Goal: Task Accomplishment & Management: Manage account settings

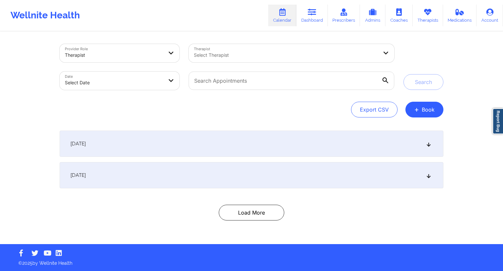
click at [320, 23] on link "Dashboard" at bounding box center [311, 16] width 31 height 22
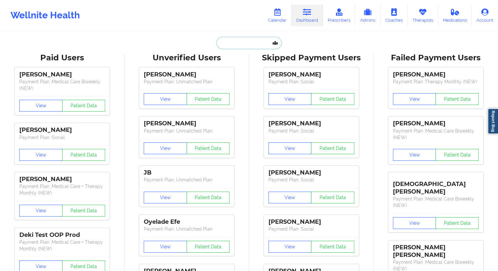
click at [248, 44] on input "text" at bounding box center [249, 43] width 65 height 12
paste input "[DEMOGRAPHIC_DATA][DOMAIN_NAME]"
type input "[DEMOGRAPHIC_DATA][DOMAIN_NAME]"
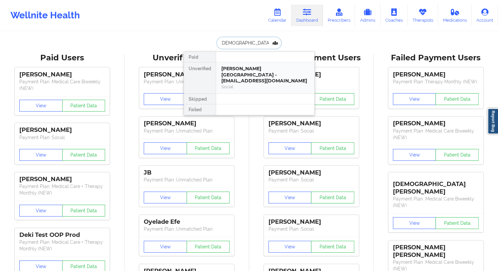
click at [230, 71] on div "[PERSON_NAME][GEOGRAPHIC_DATA] - [EMAIL_ADDRESS][DOMAIN_NAME]" at bounding box center [265, 75] width 88 height 18
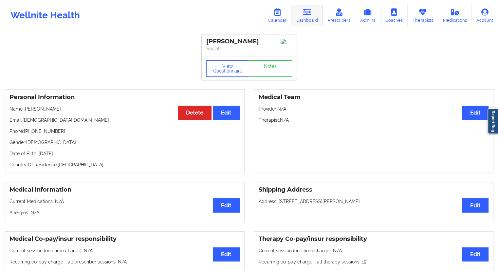
click at [309, 21] on link "Dashboard" at bounding box center [307, 16] width 31 height 22
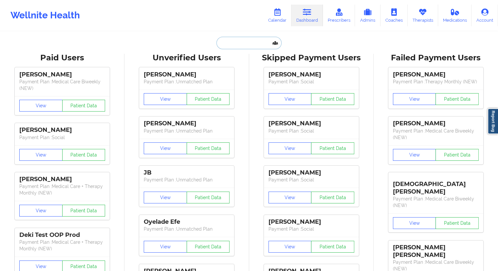
click at [226, 44] on input "text" at bounding box center [249, 43] width 65 height 12
paste input "[DEMOGRAPHIC_DATA][DOMAIN_NAME]"
type input "[DEMOGRAPHIC_DATA][DOMAIN_NAME]"
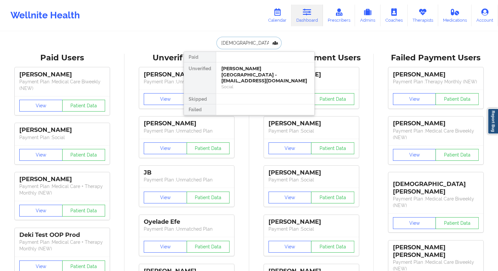
scroll to position [0, 1]
click at [232, 70] on div "[PERSON_NAME][GEOGRAPHIC_DATA] - [EMAIL_ADDRESS][DOMAIN_NAME]" at bounding box center [265, 75] width 88 height 18
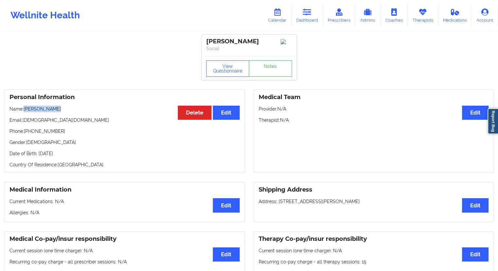
drag, startPoint x: 63, startPoint y: 110, endPoint x: 26, endPoint y: 111, distance: 37.4
click at [26, 111] on p "Name: [PERSON_NAME]" at bounding box center [124, 108] width 230 height 7
copy p "[PERSON_NAME]"
click at [69, 125] on div "Personal Information Edit Delete Name: [PERSON_NAME] Email: [EMAIL_ADDRESS][DOM…" at bounding box center [125, 131] width 240 height 84
drag, startPoint x: 79, startPoint y: 125, endPoint x: 23, endPoint y: 122, distance: 56.7
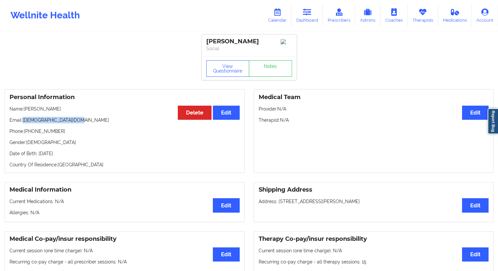
click at [23, 122] on p "Email: [EMAIL_ADDRESS][DOMAIN_NAME]" at bounding box center [124, 120] width 230 height 7
copy p "[DEMOGRAPHIC_DATA][DOMAIN_NAME]"
click at [307, 18] on link "Dashboard" at bounding box center [307, 16] width 31 height 22
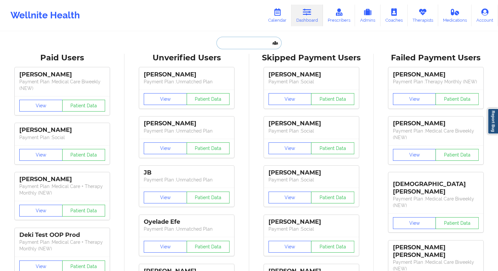
click at [246, 45] on input "text" at bounding box center [249, 43] width 65 height 12
click at [278, 17] on link "Calendar" at bounding box center [277, 16] width 28 height 22
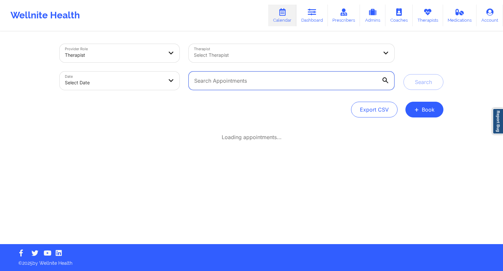
click at [230, 75] on input "text" at bounding box center [292, 80] width 206 height 18
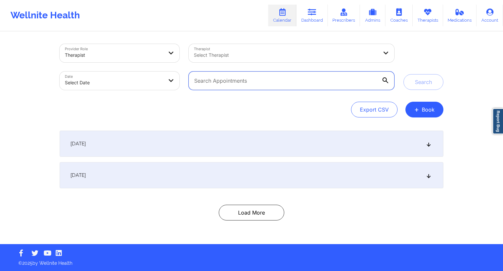
paste input "[DEMOGRAPHIC_DATA][DOMAIN_NAME]"
type input "[DEMOGRAPHIC_DATA][DOMAIN_NAME]"
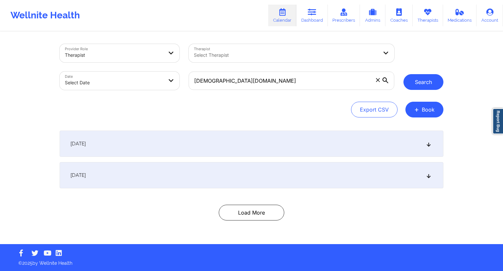
click at [413, 78] on button "Search" at bounding box center [424, 82] width 40 height 16
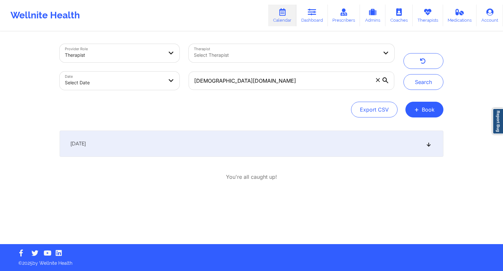
click at [185, 142] on div "[DATE]" at bounding box center [252, 143] width 384 height 26
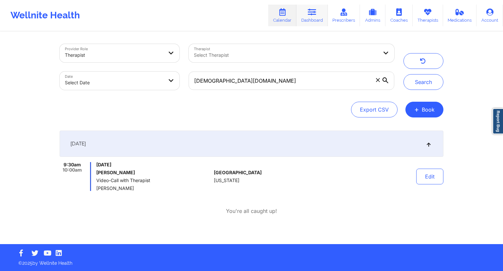
click at [308, 16] on link "Dashboard" at bounding box center [311, 16] width 31 height 22
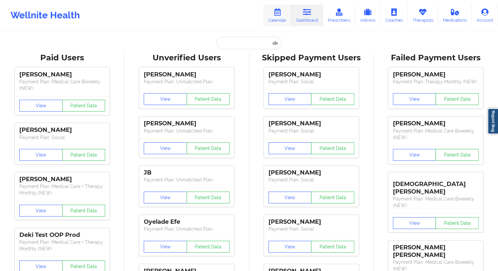
click at [279, 19] on link "Calendar" at bounding box center [277, 16] width 28 height 22
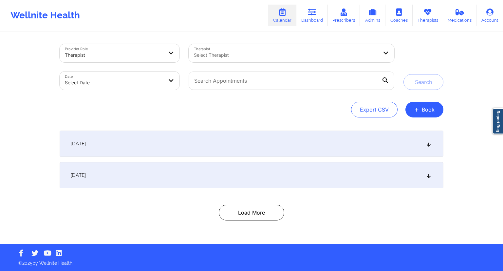
drag, startPoint x: 308, startPoint y: 19, endPoint x: 296, endPoint y: 30, distance: 16.9
click at [309, 19] on link "Dashboard" at bounding box center [311, 16] width 31 height 22
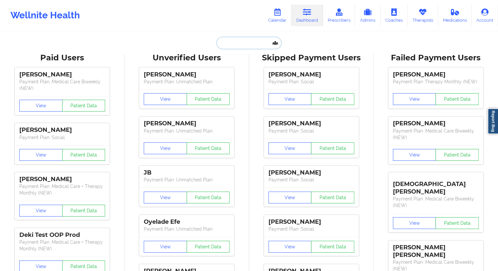
click at [224, 41] on input "text" at bounding box center [249, 43] width 65 height 12
paste input "[DEMOGRAPHIC_DATA][DOMAIN_NAME]"
type input "[DEMOGRAPHIC_DATA][DOMAIN_NAME]"
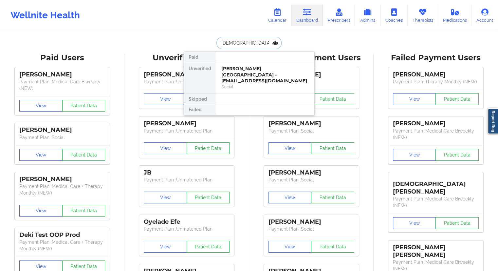
scroll to position [0, 1]
click at [227, 68] on div "[PERSON_NAME][GEOGRAPHIC_DATA] - [EMAIL_ADDRESS][DOMAIN_NAME]" at bounding box center [265, 75] width 88 height 18
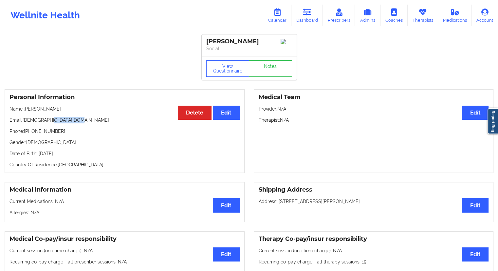
drag, startPoint x: 61, startPoint y: 124, endPoint x: 47, endPoint y: 124, distance: 13.4
click at [47, 123] on p "Email: [EMAIL_ADDRESS][DOMAIN_NAME]" at bounding box center [124, 120] width 230 height 7
drag, startPoint x: 43, startPoint y: 136, endPoint x: 25, endPoint y: 136, distance: 18.0
click at [25, 134] on p "Phone: [PHONE_NUMBER]" at bounding box center [124, 131] width 230 height 7
copy p "[PHONE_NUMBER]"
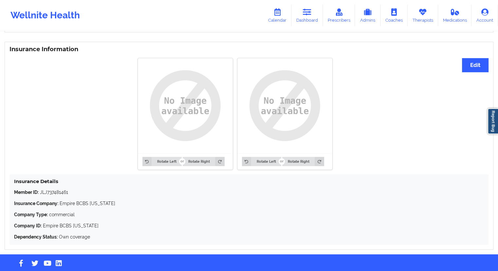
scroll to position [489, 0]
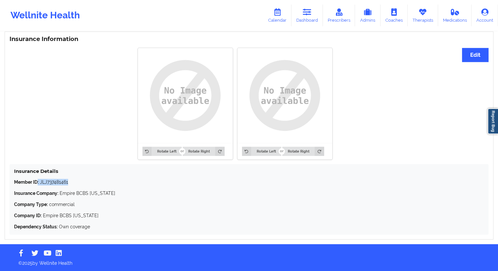
drag, startPoint x: 77, startPoint y: 184, endPoint x: 38, endPoint y: 180, distance: 39.2
click at [38, 180] on p "Member ID: JLJ737481461" at bounding box center [249, 182] width 470 height 7
click at [56, 195] on strong "Insurance Company:" at bounding box center [36, 192] width 44 height 5
drag, startPoint x: 80, startPoint y: 179, endPoint x: 40, endPoint y: 179, distance: 40.3
click at [40, 179] on p "Member ID: JLJ737481461" at bounding box center [249, 182] width 470 height 7
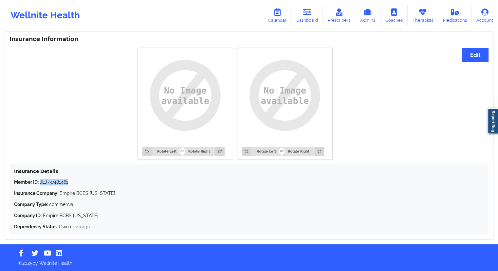
copy p "JLJ737481461"
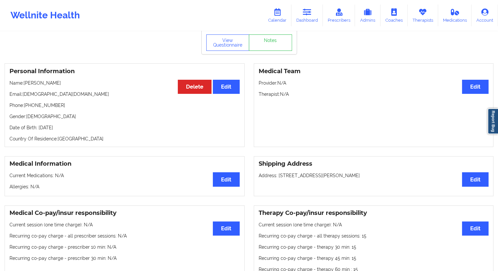
scroll to position [0, 0]
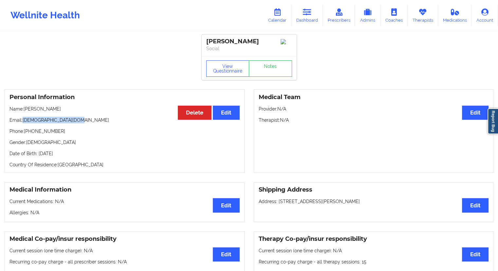
drag, startPoint x: 77, startPoint y: 121, endPoint x: 24, endPoint y: 121, distance: 53.1
click at [24, 121] on p "Email: [EMAIL_ADDRESS][DOMAIN_NAME]" at bounding box center [124, 120] width 230 height 7
copy p "[DEMOGRAPHIC_DATA][DOMAIN_NAME]"
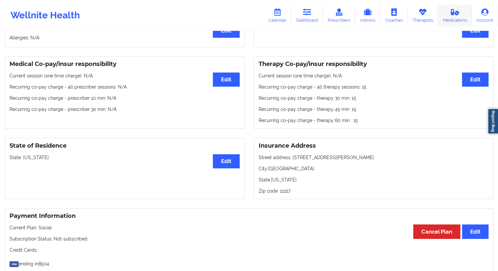
scroll to position [164, 0]
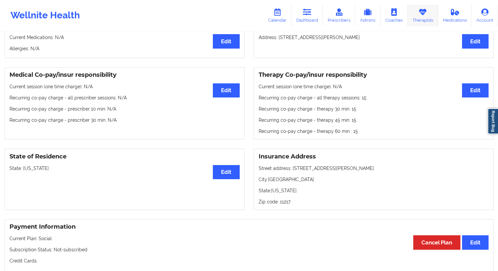
click at [427, 16] on link "Therapists" at bounding box center [423, 16] width 30 height 22
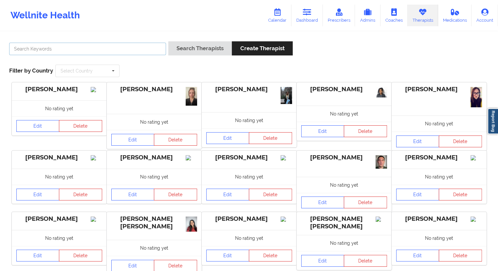
click at [30, 49] on input "text" at bounding box center [87, 49] width 157 height 12
paste input "[PERSON_NAME]"
click at [189, 53] on button "Search Therapists" at bounding box center [200, 48] width 64 height 14
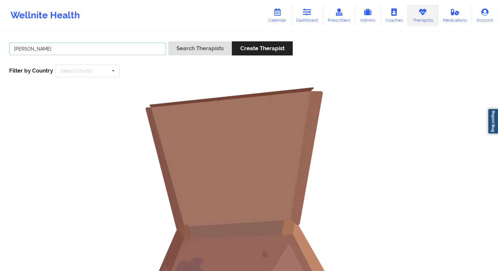
click at [46, 49] on input "[PERSON_NAME]" at bounding box center [87, 49] width 157 height 12
click at [52, 52] on input "[PERSON_NAME]" at bounding box center [87, 49] width 157 height 12
type input "Sakima"
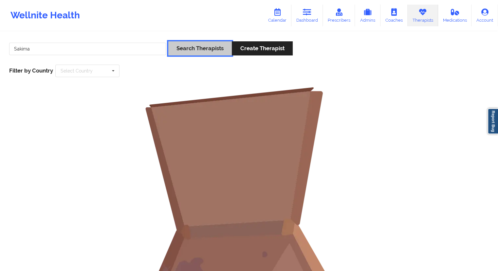
click at [198, 46] on button "Search Therapists" at bounding box center [200, 48] width 64 height 14
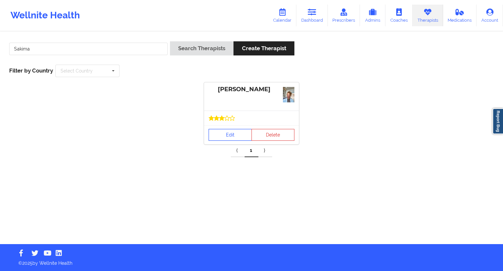
click at [229, 129] on link "Edit" at bounding box center [230, 135] width 43 height 12
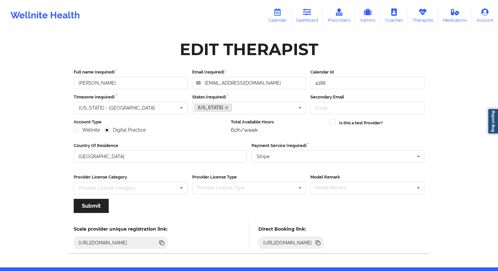
click at [320, 241] on icon at bounding box center [318, 242] width 3 height 3
